Goal: Task Accomplishment & Management: Use online tool/utility

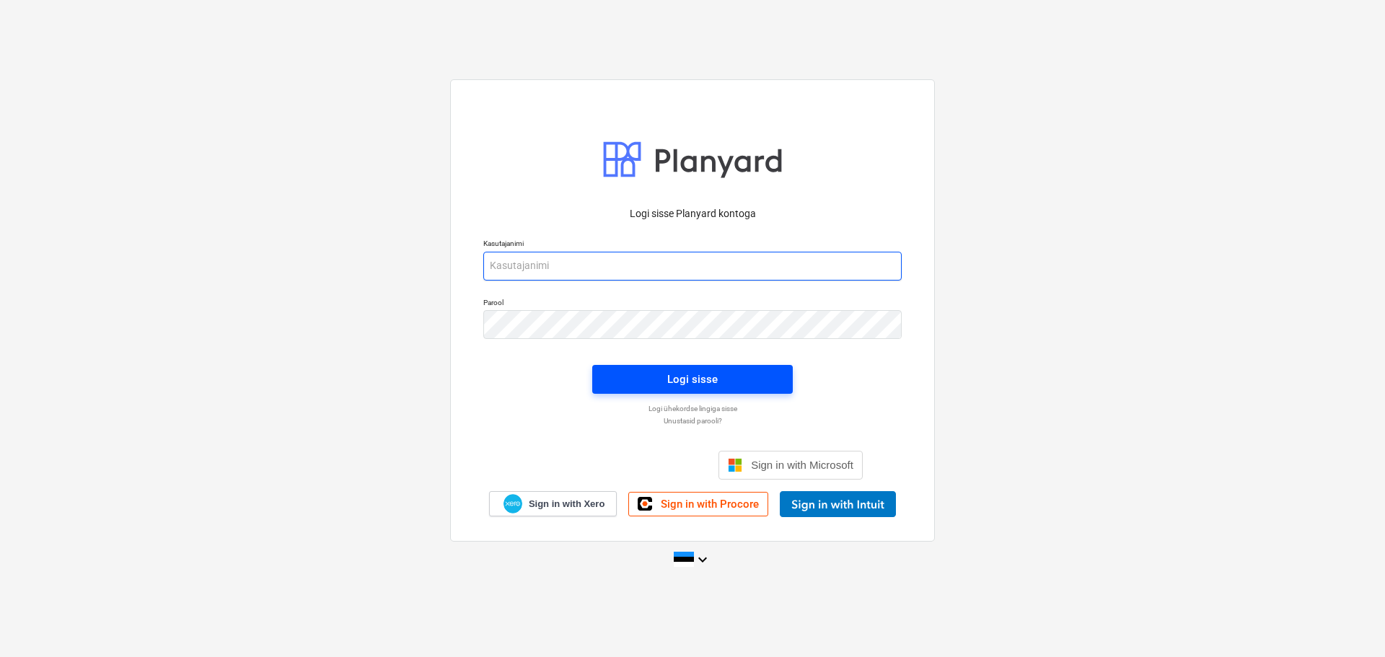
type input "[EMAIL_ADDRESS][DOMAIN_NAME]"
click at [645, 380] on span "Logi sisse" at bounding box center [693, 379] width 166 height 19
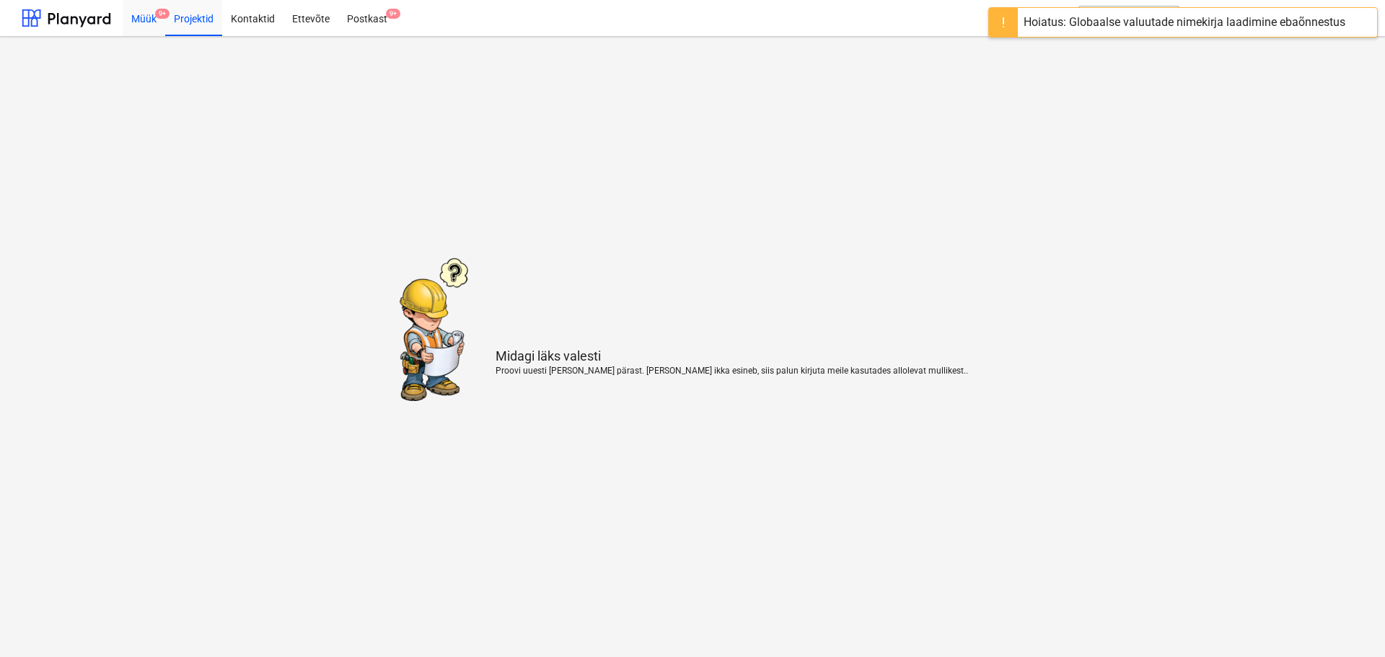
click at [148, 19] on div "Müük 9+" at bounding box center [144, 17] width 43 height 37
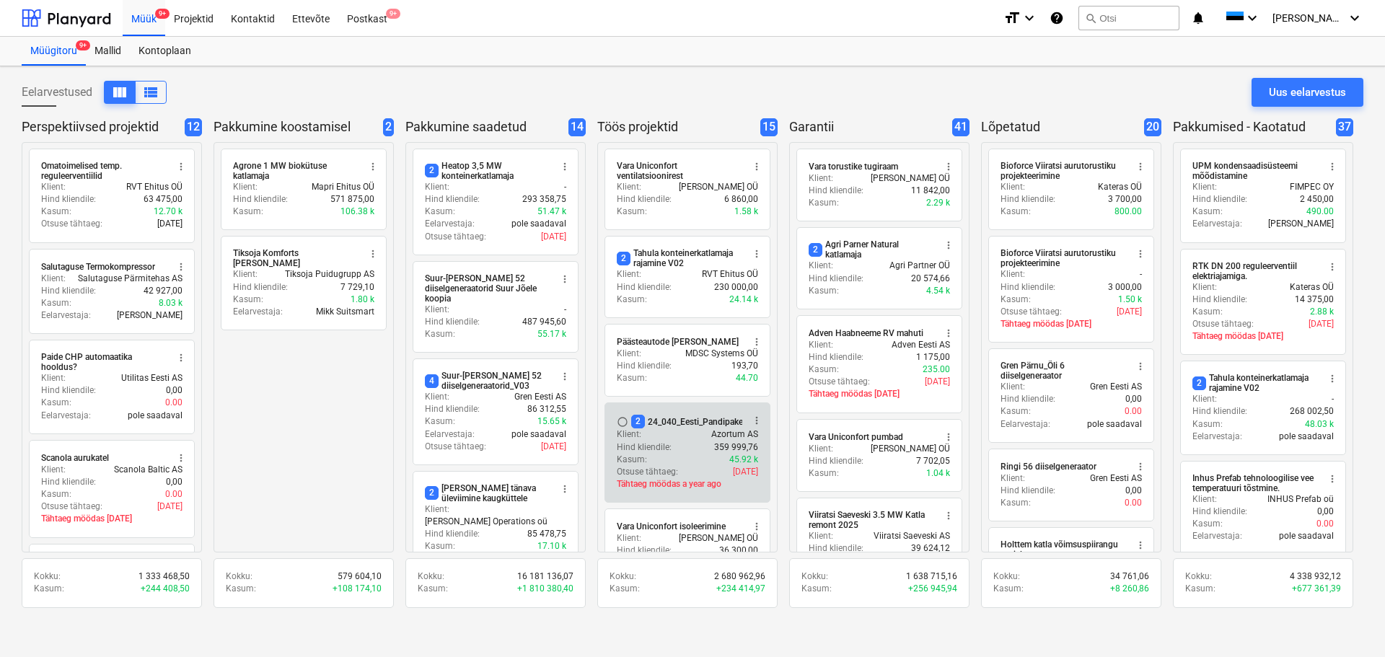
click at [659, 426] on div "2 24_040_Eesti_Pandipakend_elekter_automaatika_V02" at bounding box center [741, 422] width 221 height 14
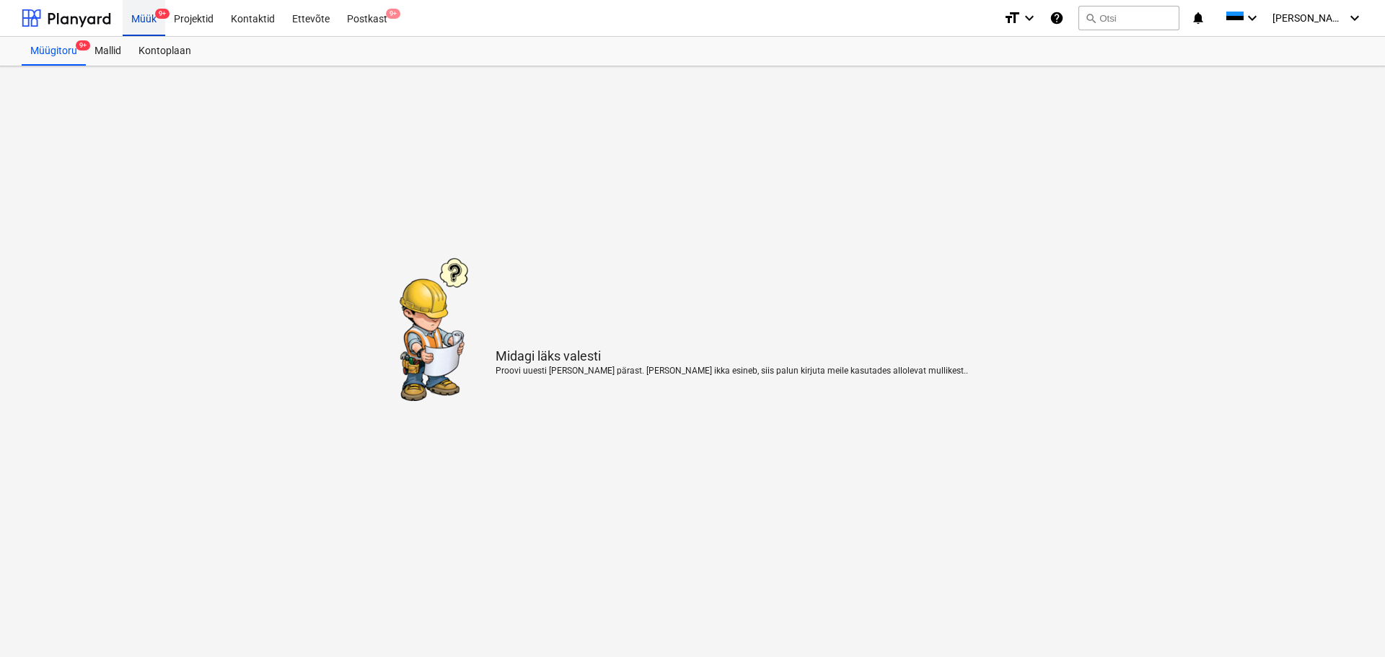
click at [145, 18] on div "Müük 9+" at bounding box center [144, 17] width 43 height 37
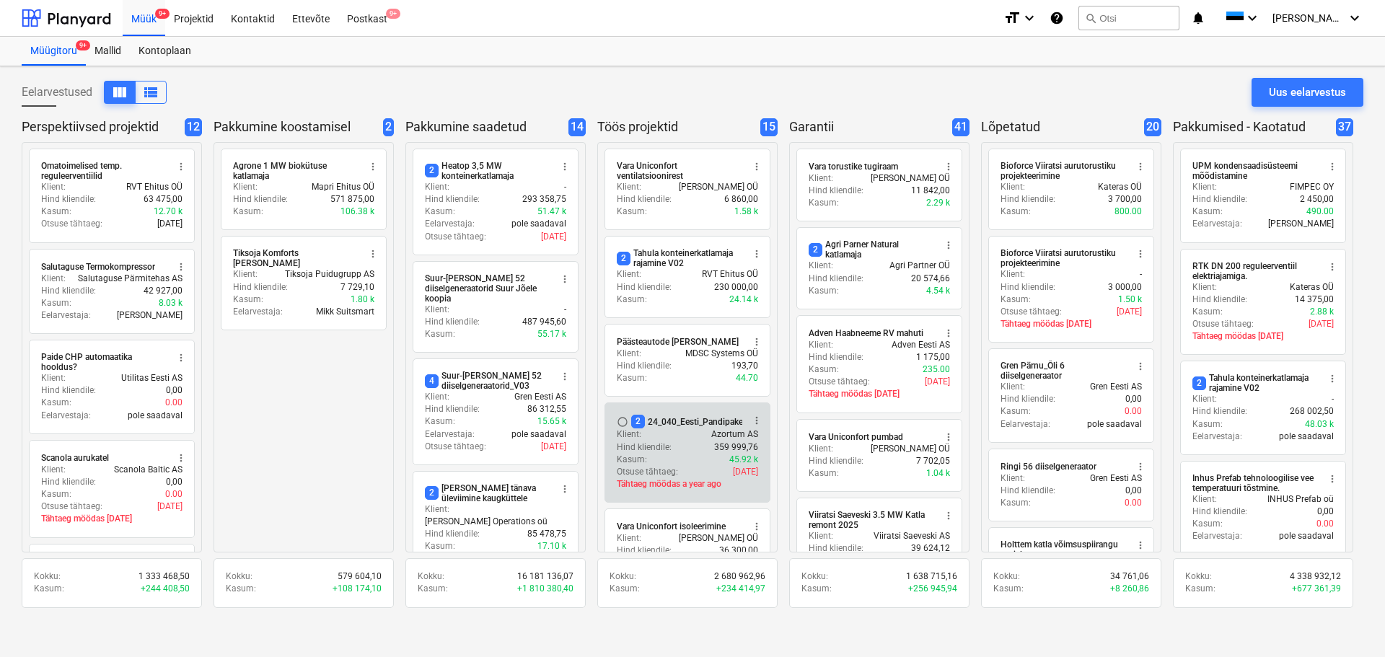
click at [664, 438] on div "Klient : Azortum AS" at bounding box center [687, 435] width 141 height 12
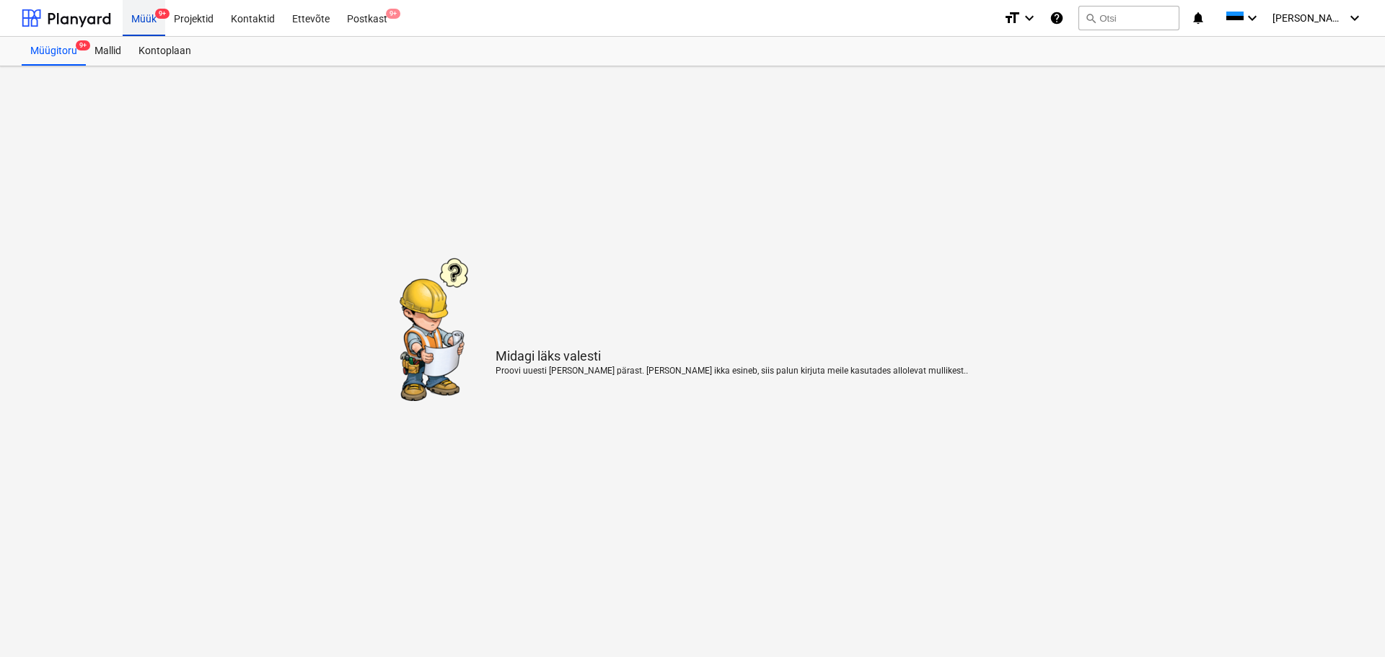
click at [139, 24] on div "Müük 9+" at bounding box center [144, 17] width 43 height 37
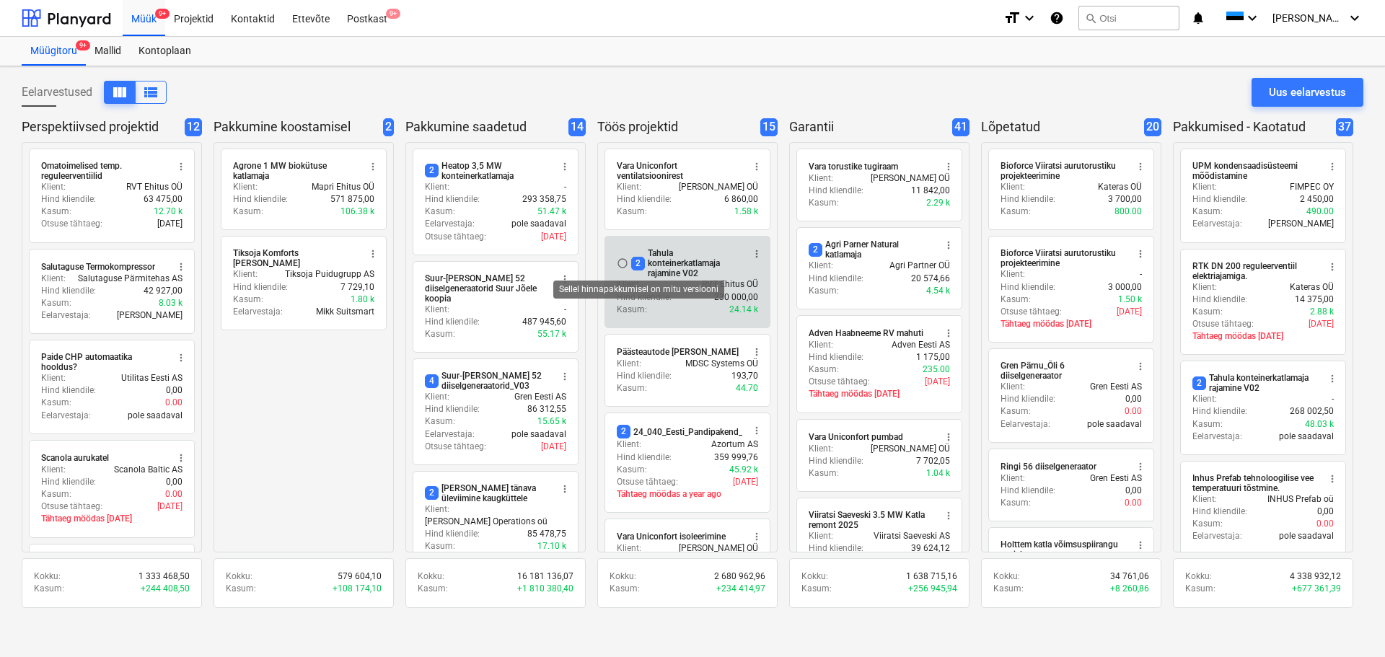
click at [642, 264] on span "2" at bounding box center [638, 264] width 14 height 14
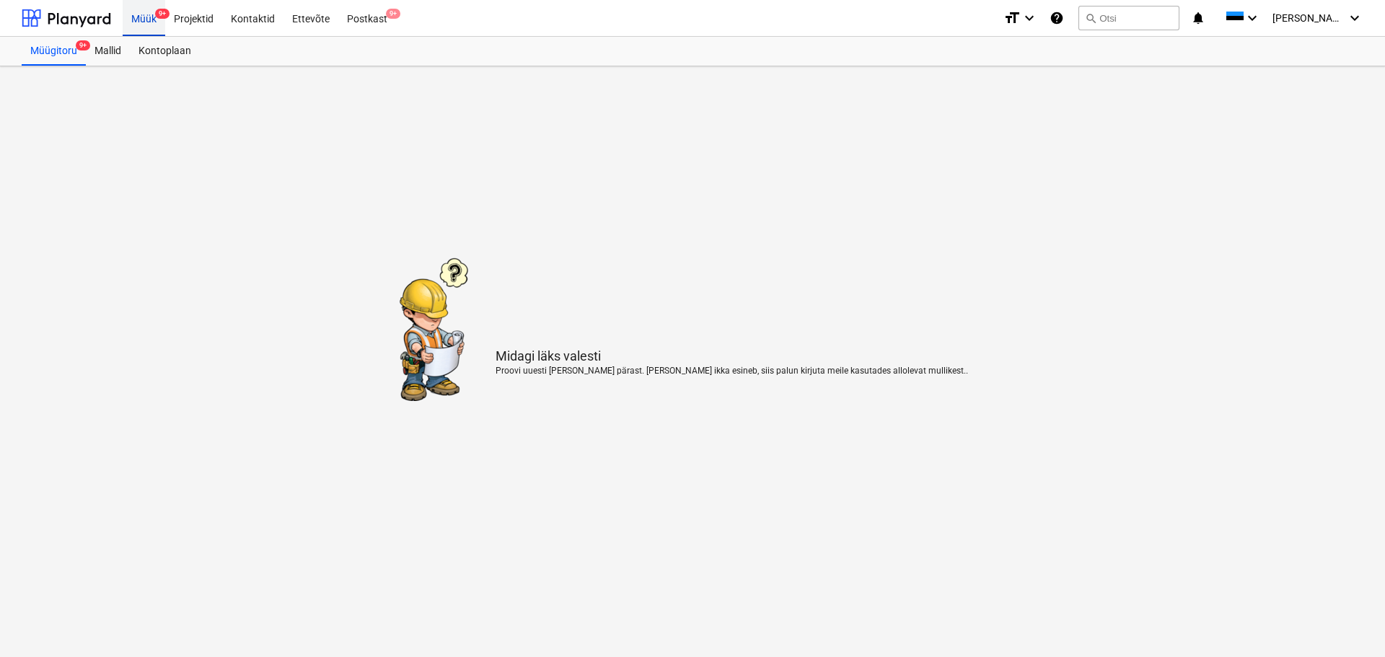
click at [152, 14] on div "Müük 9+" at bounding box center [144, 17] width 43 height 37
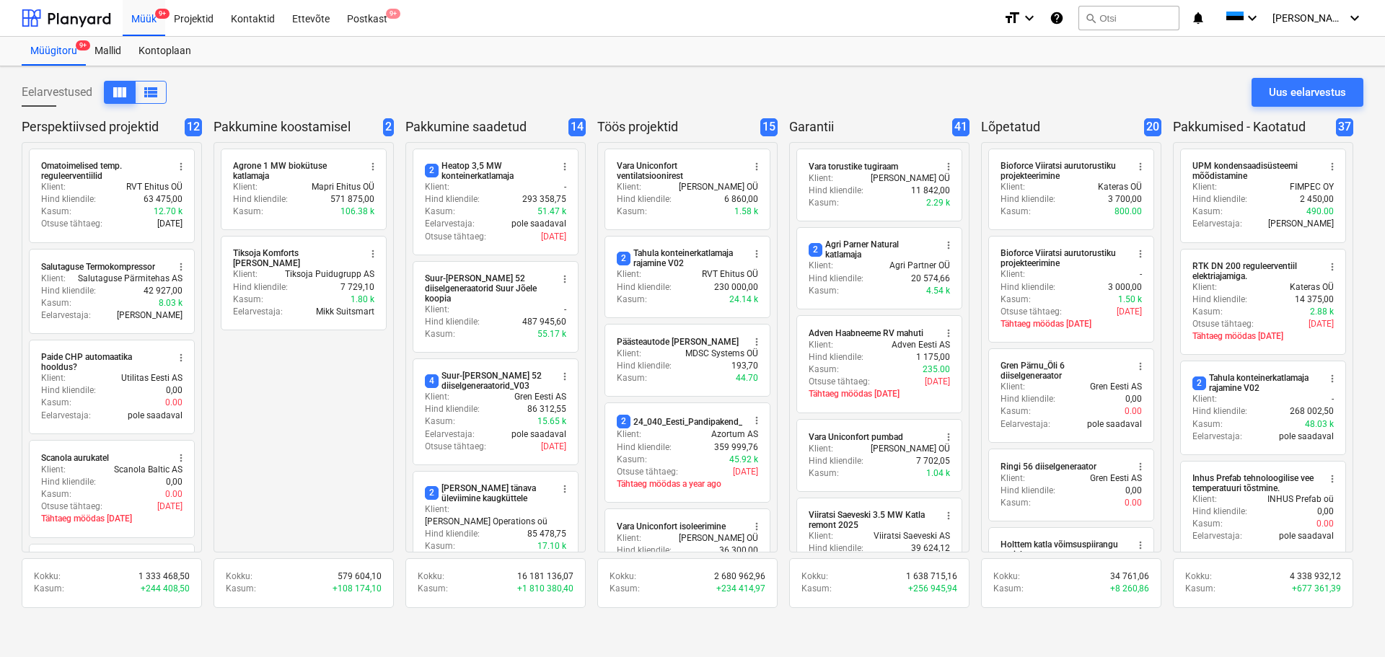
click at [665, 442] on p "Hind kliendile :" at bounding box center [644, 448] width 55 height 12
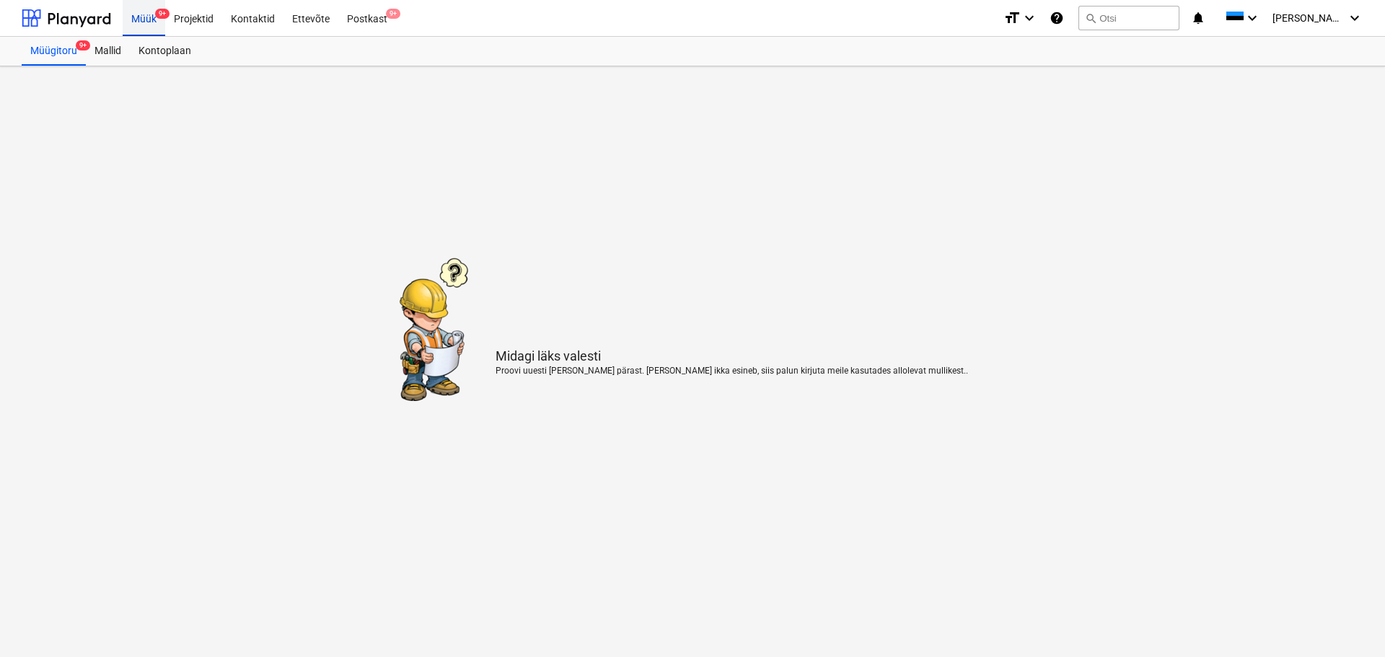
click at [148, 25] on div "Müük 9+" at bounding box center [144, 17] width 43 height 37
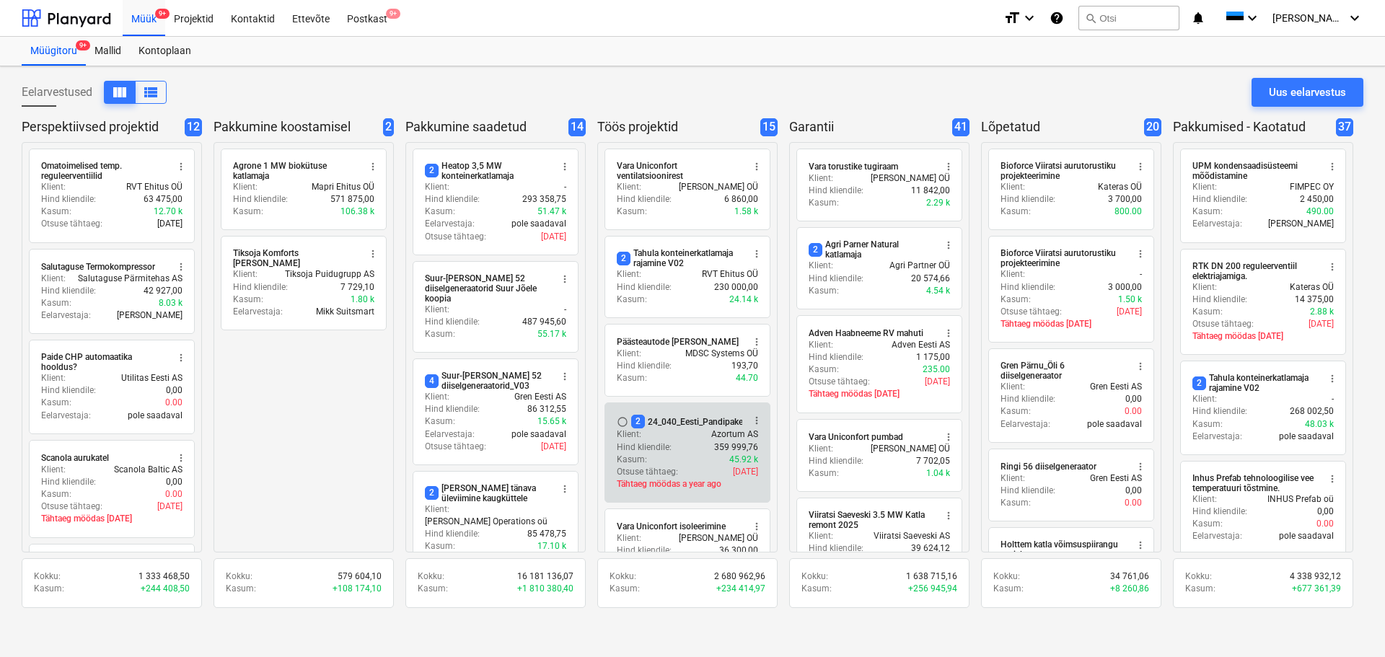
click at [672, 421] on div "2 24_040_Eesti_Pandipakend_elekter_automaatika_V02" at bounding box center [741, 422] width 221 height 14
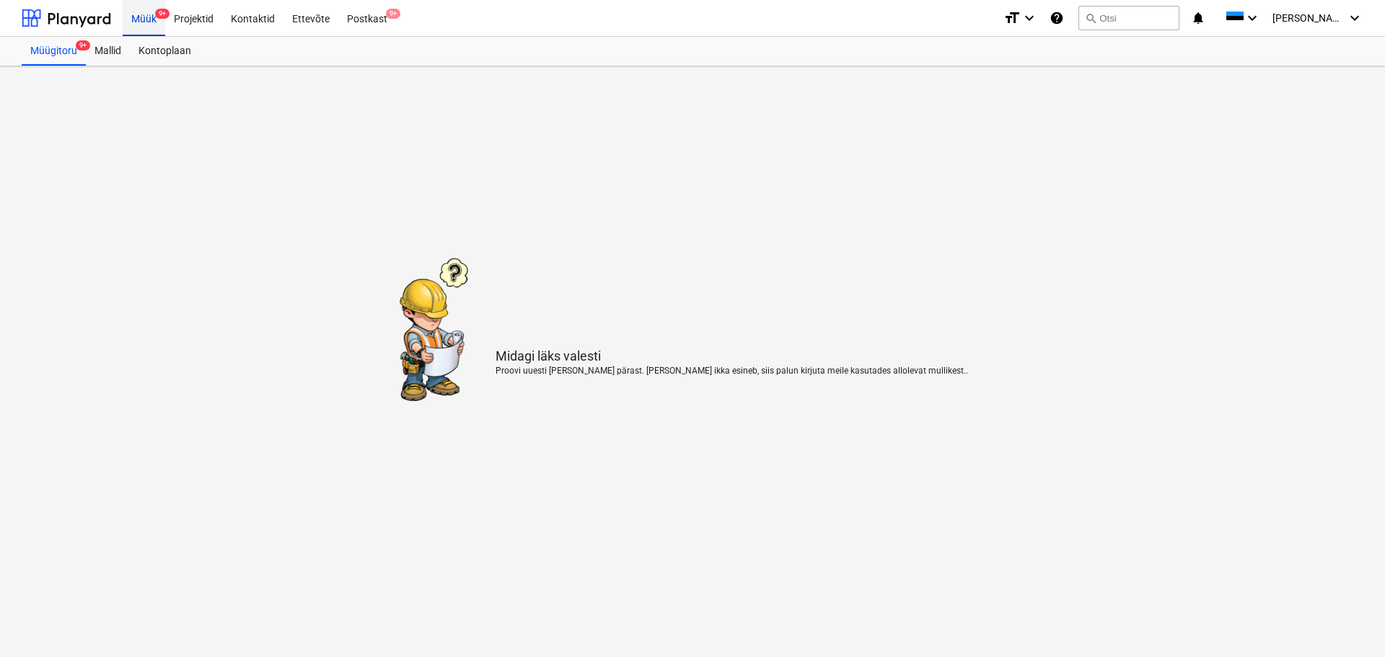
click at [144, 22] on div "Müük 9+" at bounding box center [144, 17] width 43 height 37
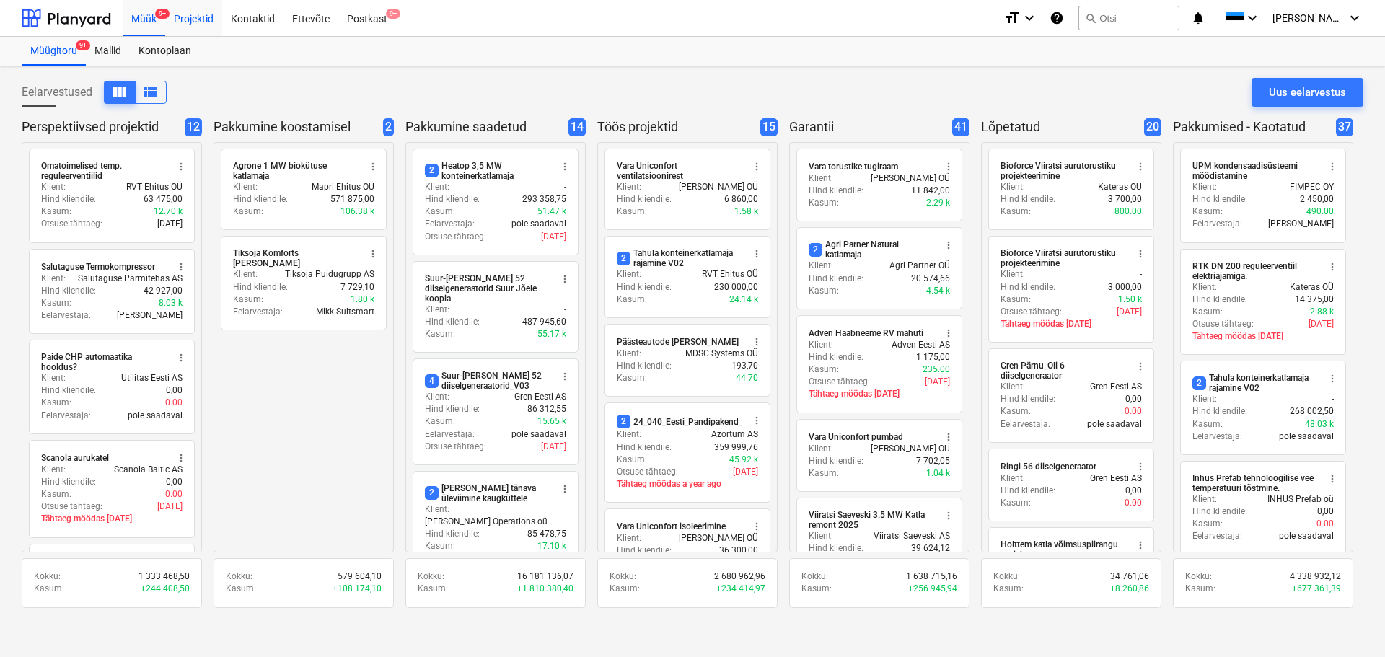
click at [178, 19] on div "Projektid" at bounding box center [193, 17] width 57 height 37
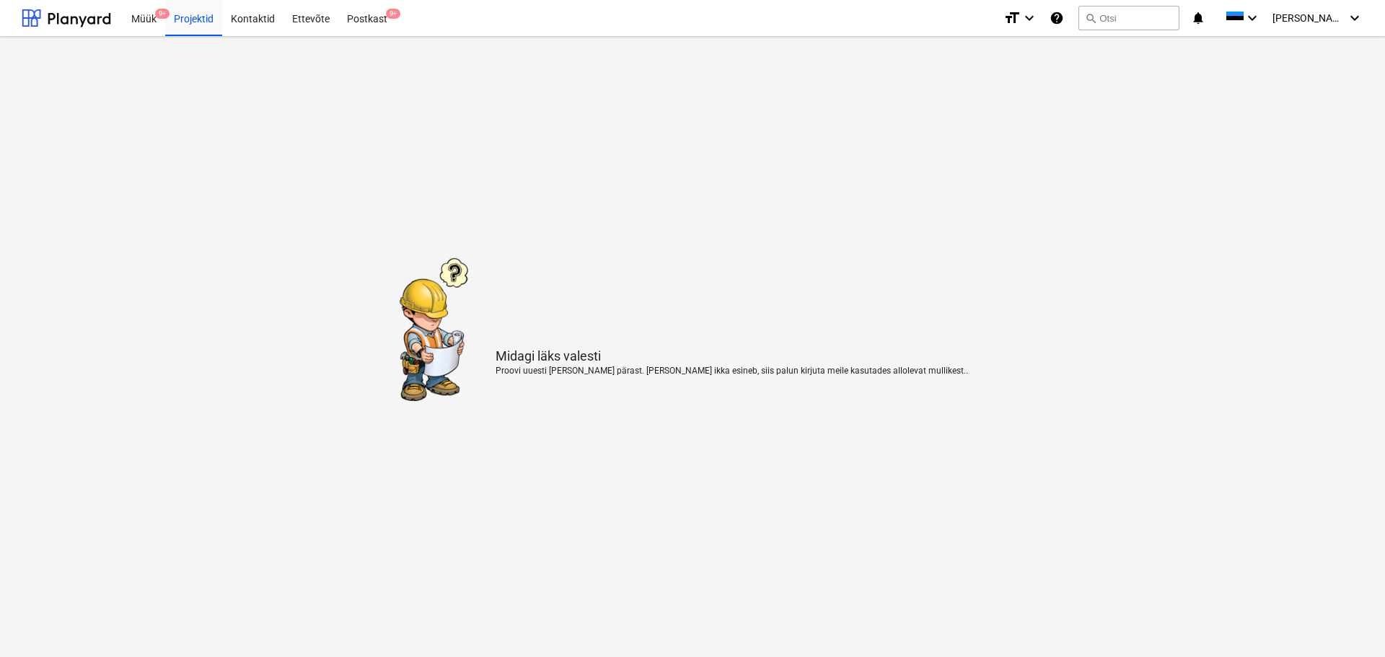
drag, startPoint x: 135, startPoint y: 18, endPoint x: 412, endPoint y: 12, distance: 277.1
click at [136, 18] on div "Müük 9+" at bounding box center [144, 17] width 43 height 37
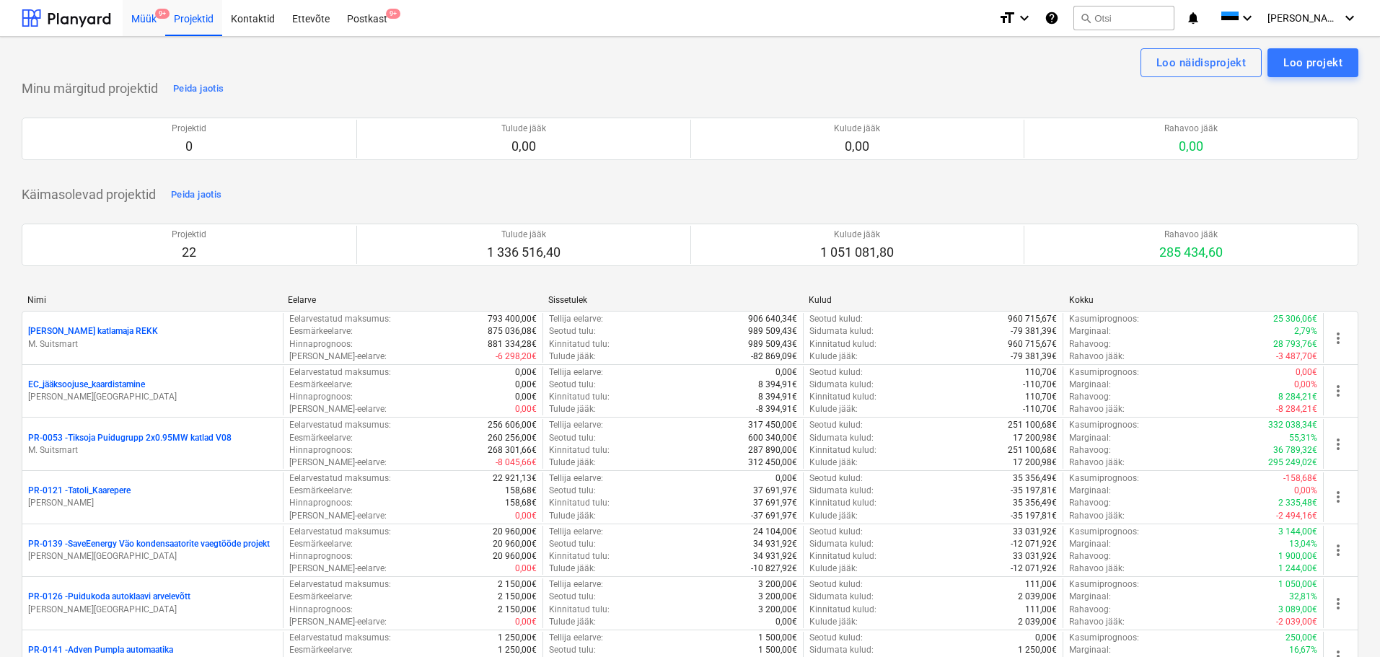
click at [147, 23] on div "Müük 9+" at bounding box center [144, 17] width 43 height 37
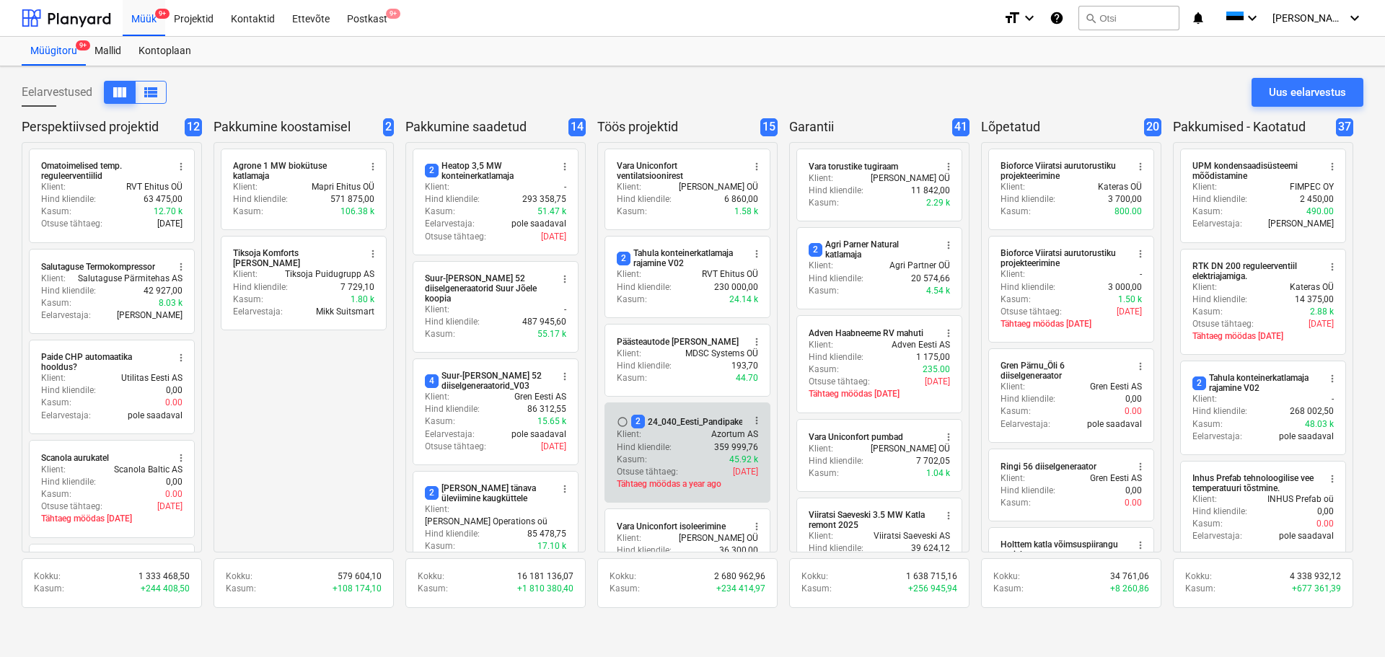
click at [671, 427] on div "2 24_040_Eesti_Pandipakend_elekter_automaatika_V02" at bounding box center [741, 422] width 221 height 14
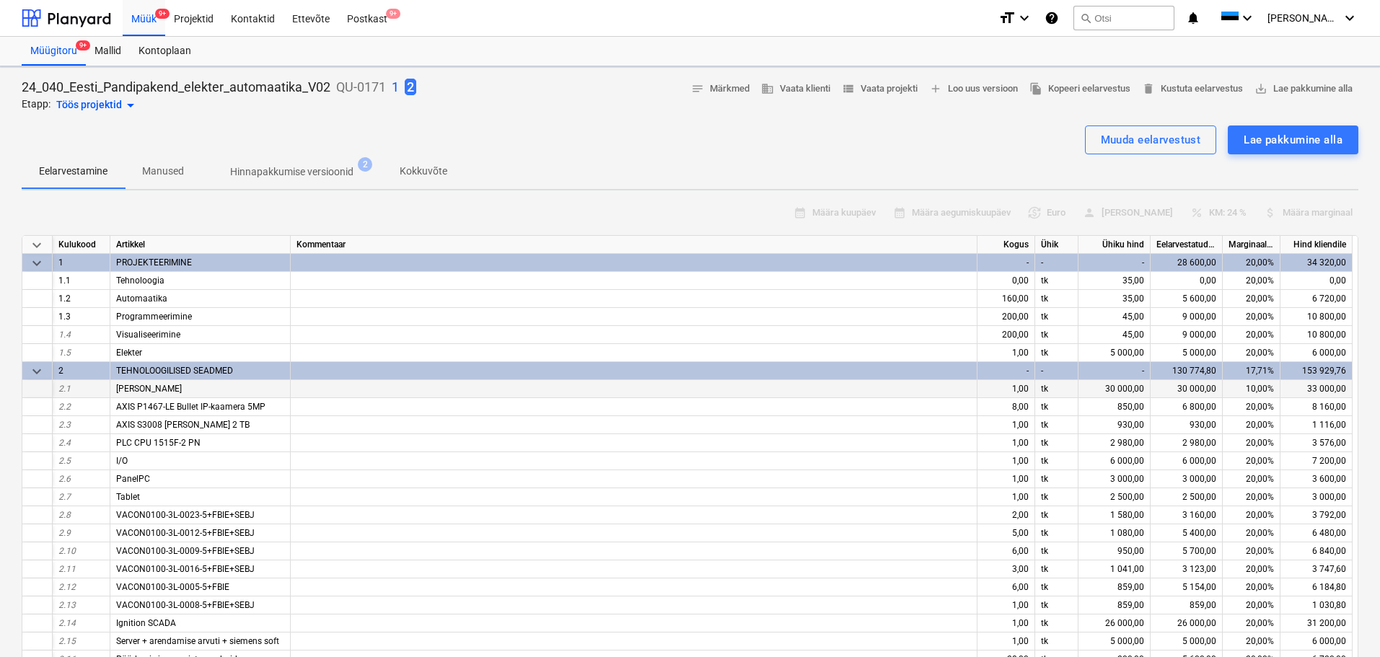
type textarea "x"
drag, startPoint x: 118, startPoint y: 407, endPoint x: 263, endPoint y: 406, distance: 145.0
click at [263, 406] on span "AXIS P1467-LE Bullet IP-kaamera 5MP" at bounding box center [190, 407] width 149 height 10
copy span "AXIS P1467-LE Bullet IP-kaamera 5MP"
click at [207, 424] on div "AXIS S3008 MK II 2 TB" at bounding box center [200, 425] width 180 height 18
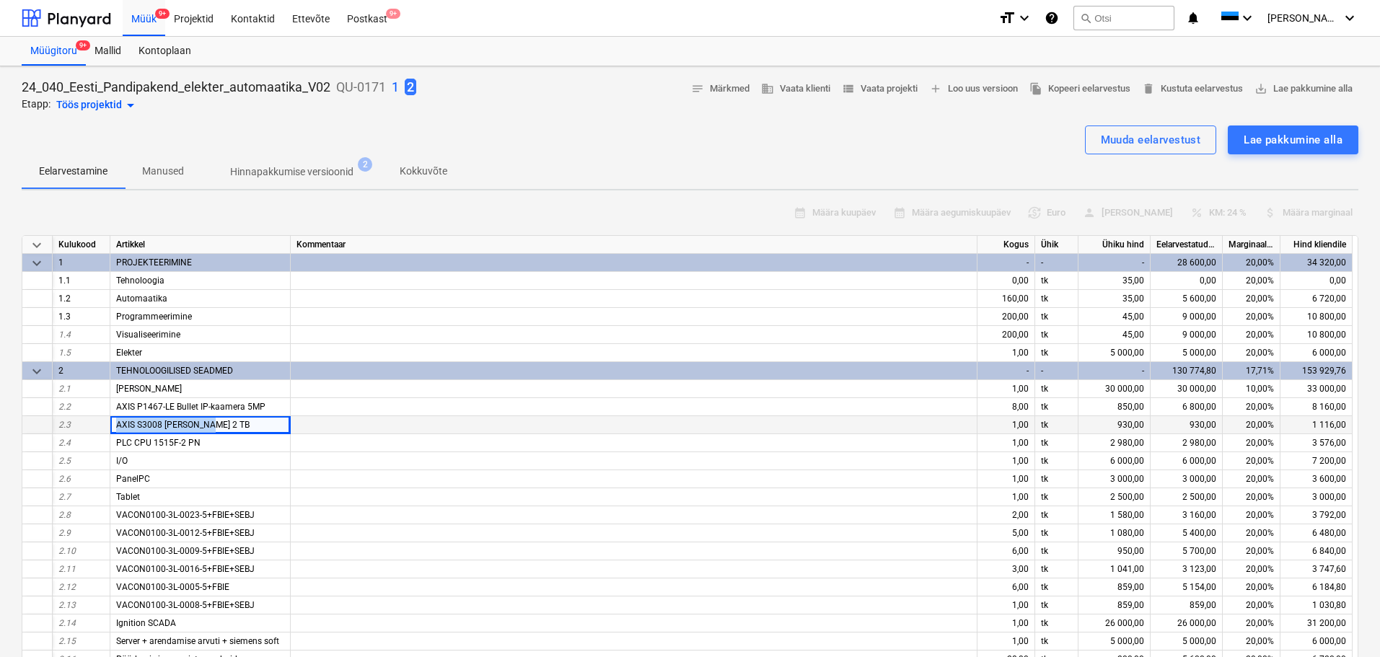
drag, startPoint x: 237, startPoint y: 426, endPoint x: 114, endPoint y: 423, distance: 123.4
click at [114, 423] on div "AXIS S3008 MK II 2 TB" at bounding box center [200, 425] width 180 height 18
copy span "AXIS S3008 MK II 2 TB"
click at [218, 424] on div "AXIS S3008 MK II 2 TB" at bounding box center [200, 425] width 180 height 18
drag, startPoint x: 213, startPoint y: 424, endPoint x: 116, endPoint y: 425, distance: 96.7
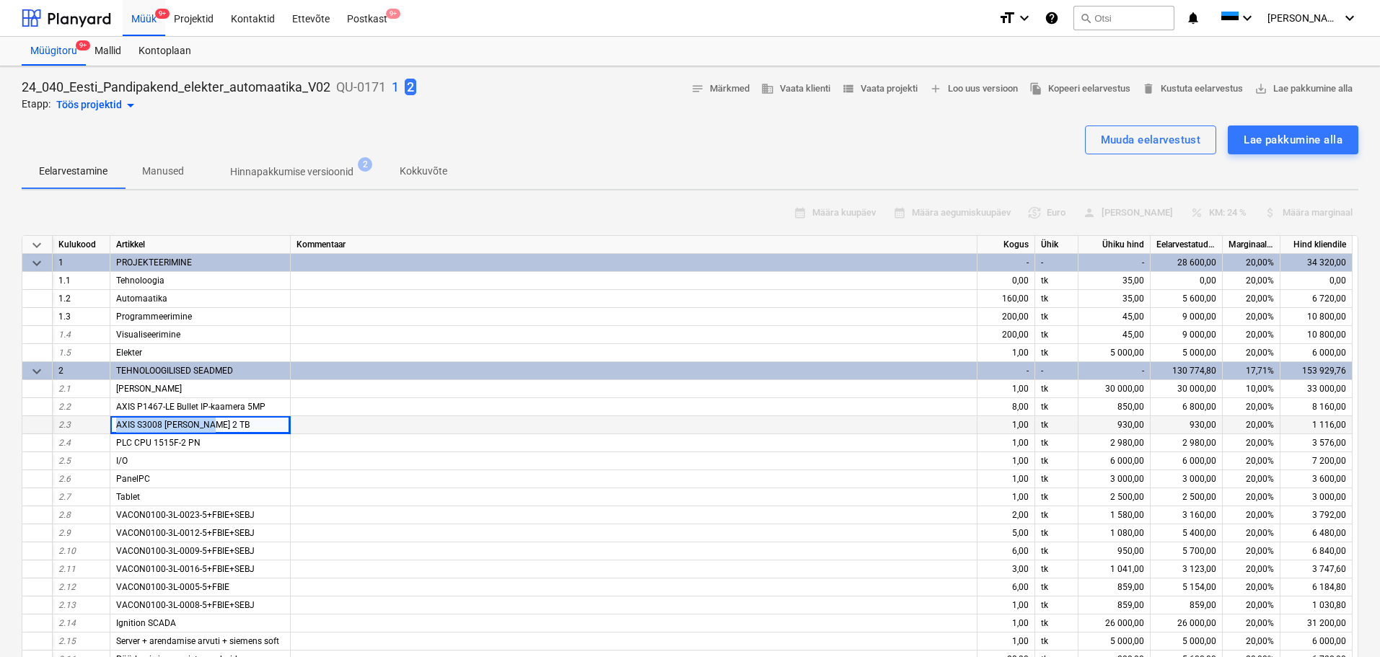
click at [116, 425] on div "AXIS S3008 MK II 2 TB" at bounding box center [200, 425] width 180 height 18
copy span "AXIS S3008 MK II 2 TB"
